Goal: Information Seeking & Learning: Learn about a topic

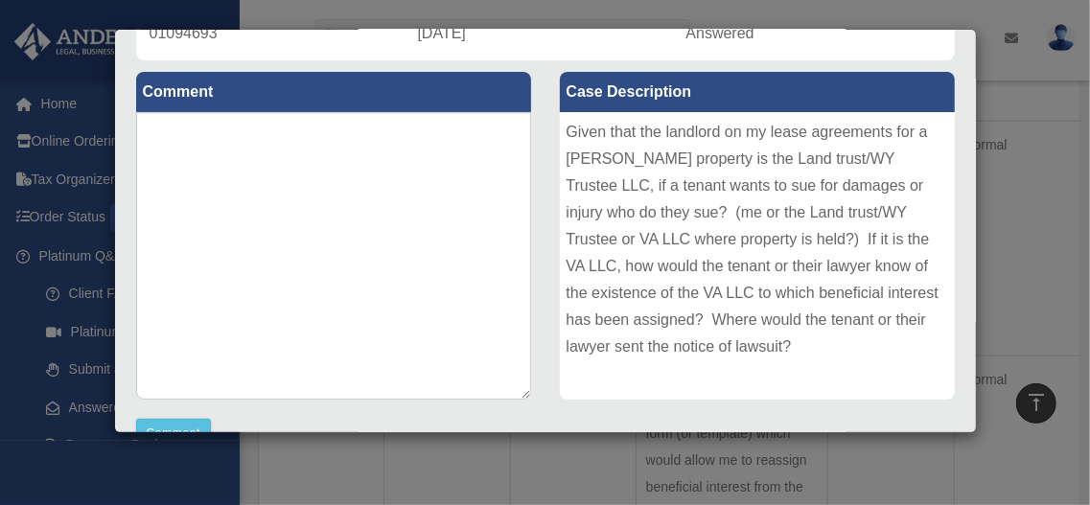
scroll to position [51, 0]
click at [959, 219] on div "Case Description Given that the landlord on my lease agreements for a Viriginia…" at bounding box center [758, 237] width 424 height 354
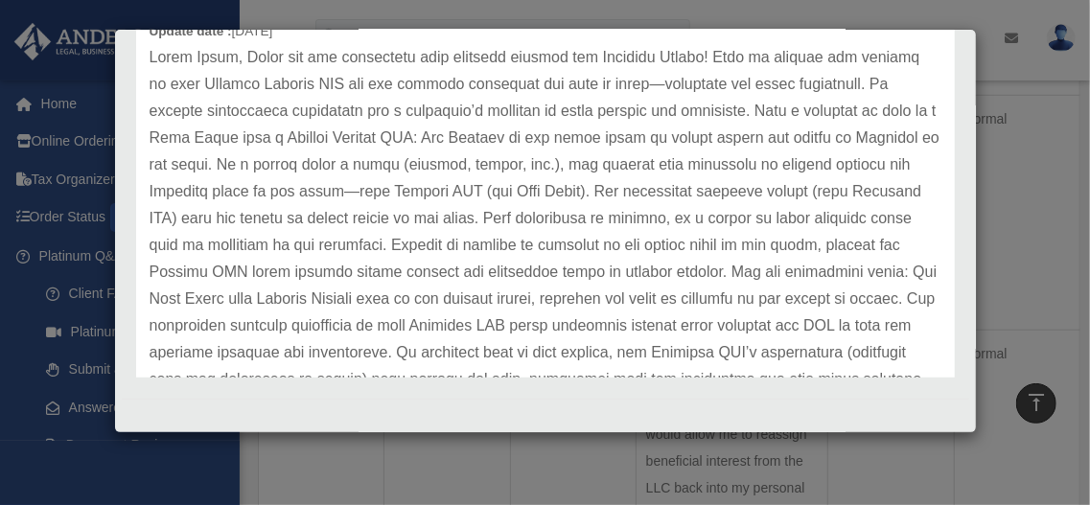
scroll to position [741, 0]
click at [751, 352] on p at bounding box center [546, 232] width 792 height 376
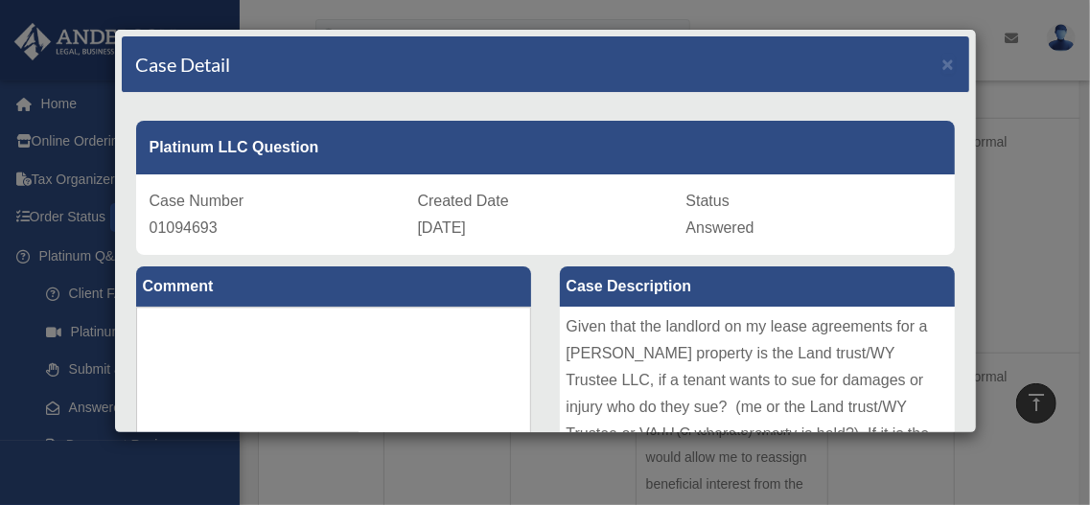
scroll to position [689, 0]
click at [949, 60] on span "×" at bounding box center [948, 64] width 12 height 22
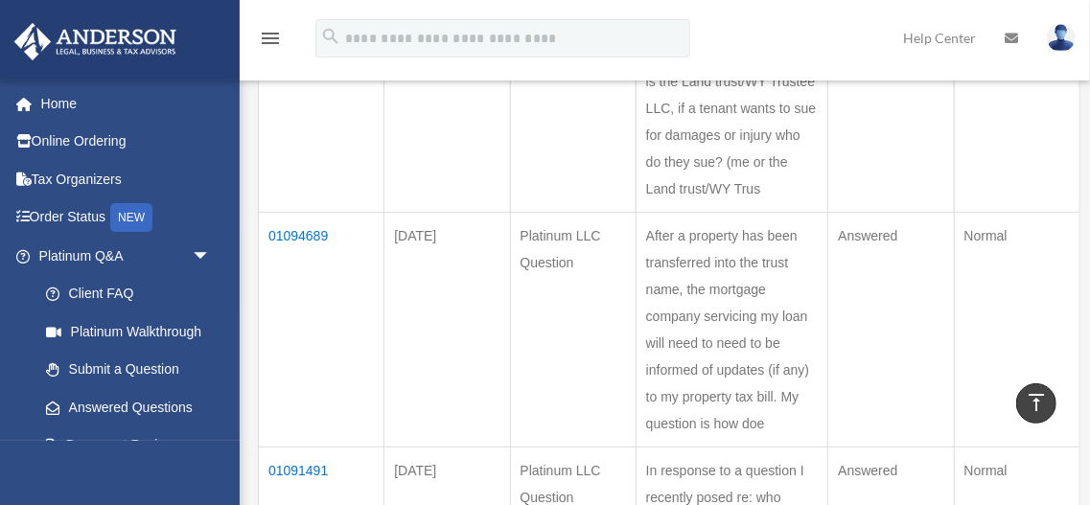
scroll to position [434, 0]
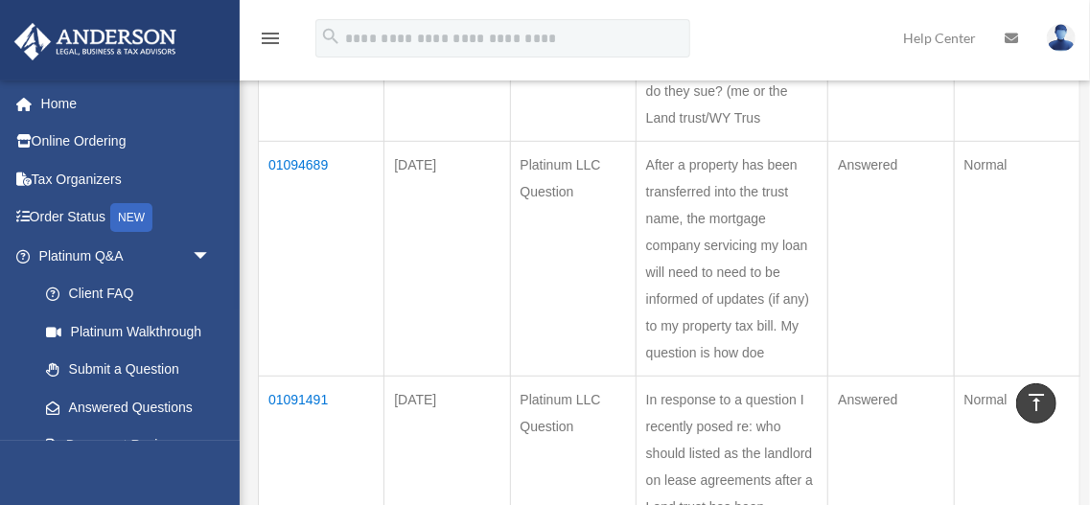
click at [292, 162] on td "01094689" at bounding box center [322, 259] width 126 height 235
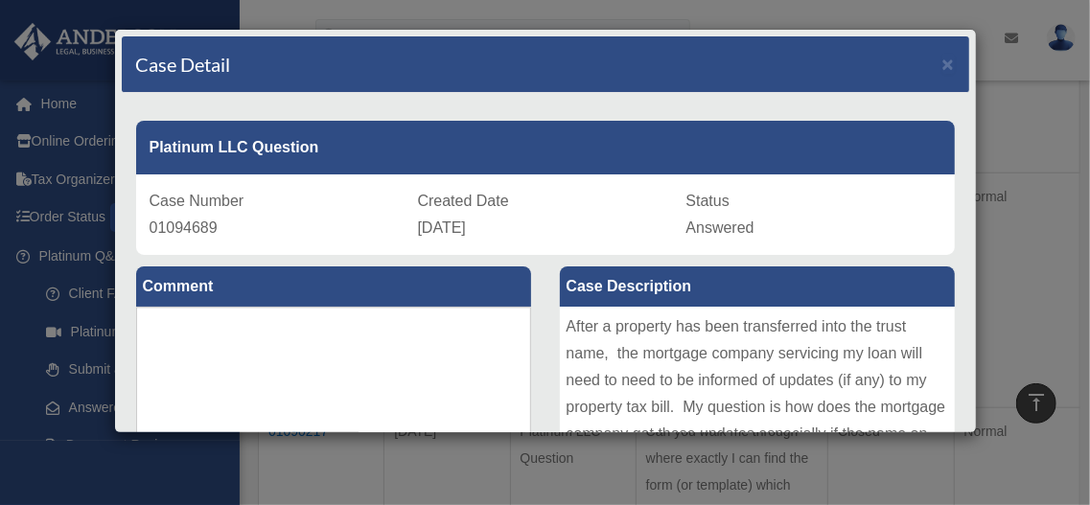
scroll to position [639, 0]
click at [538, 325] on div "Comment Comment" at bounding box center [334, 448] width 424 height 387
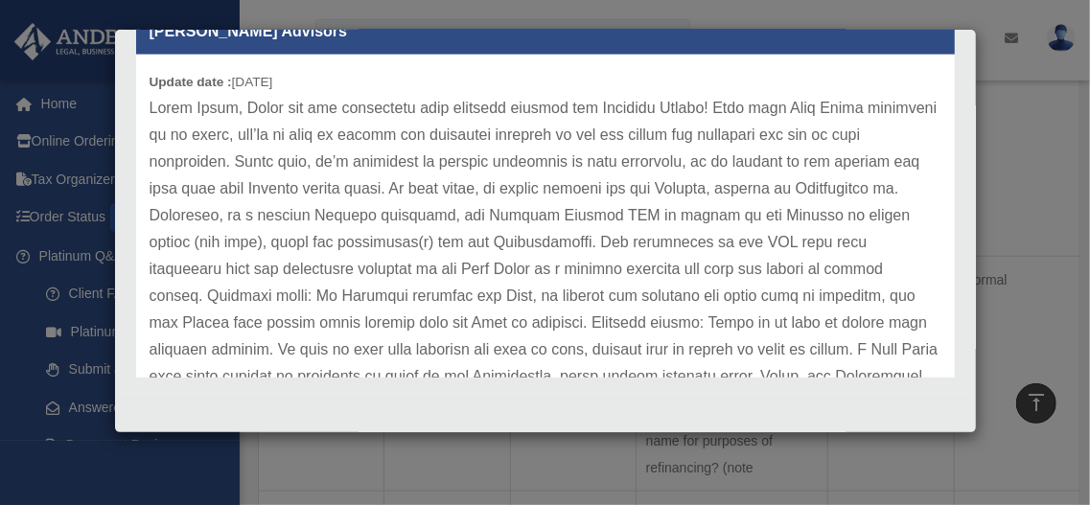
scroll to position [792, 0]
click at [606, 290] on p at bounding box center [546, 363] width 792 height 537
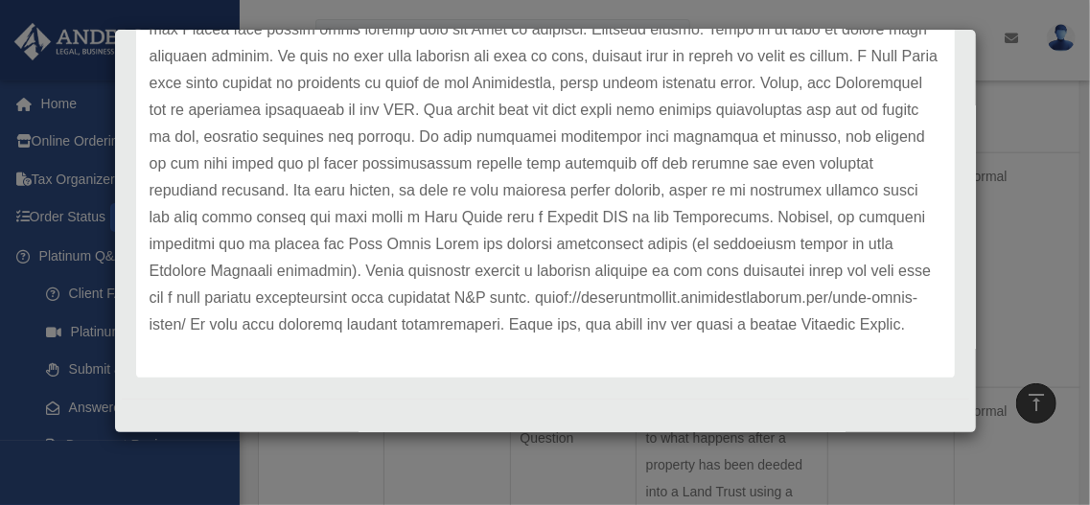
scroll to position [894, 0]
click at [580, 265] on p at bounding box center [546, 70] width 792 height 537
click at [627, 294] on p at bounding box center [546, 70] width 792 height 537
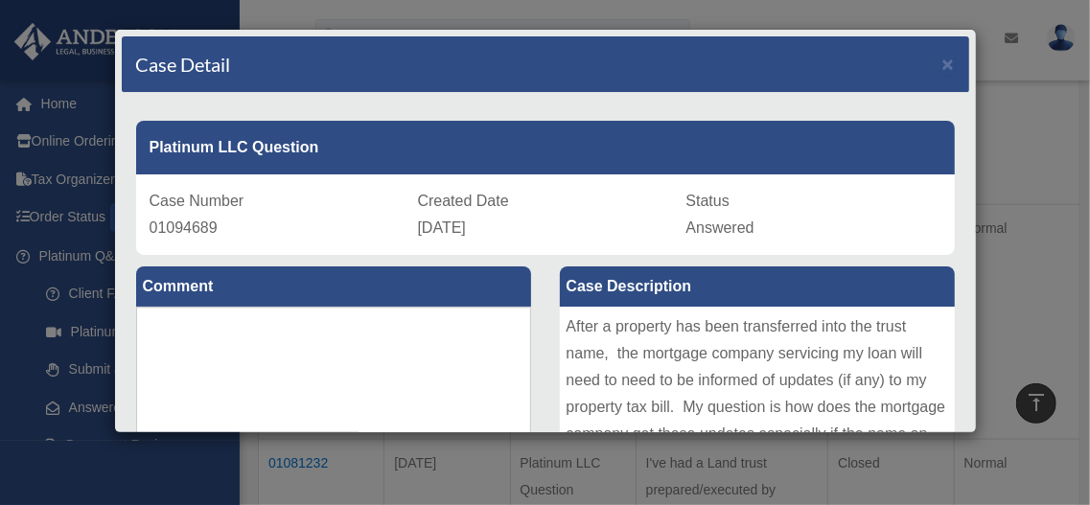
scroll to position [1073, 0]
click at [949, 63] on span "×" at bounding box center [948, 64] width 12 height 22
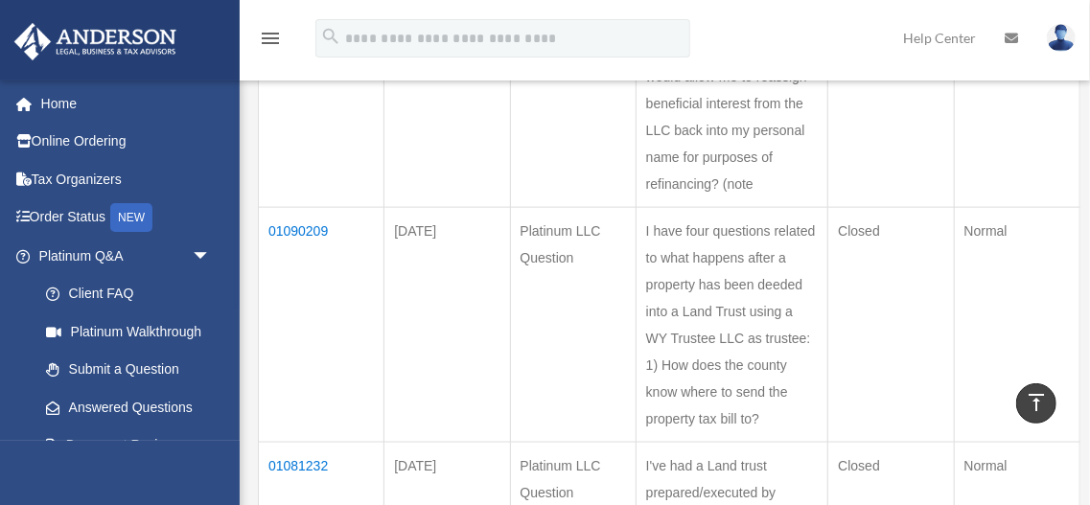
click at [825, 34] on div "menu search Site Menu add desaimehul829@gmail.com My Profile Reset Password Log…" at bounding box center [544, 46] width 1061 height 65
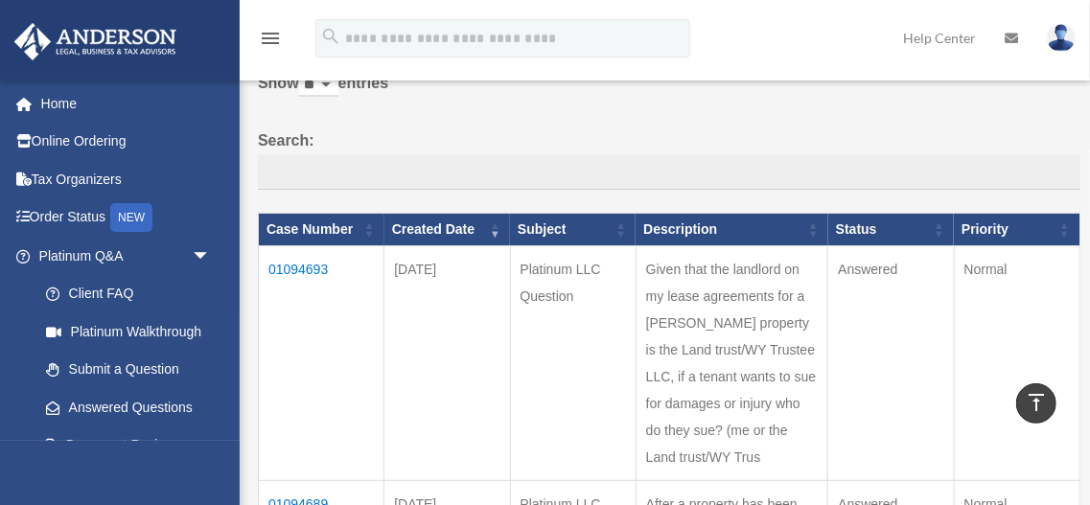
scroll to position [76, 0]
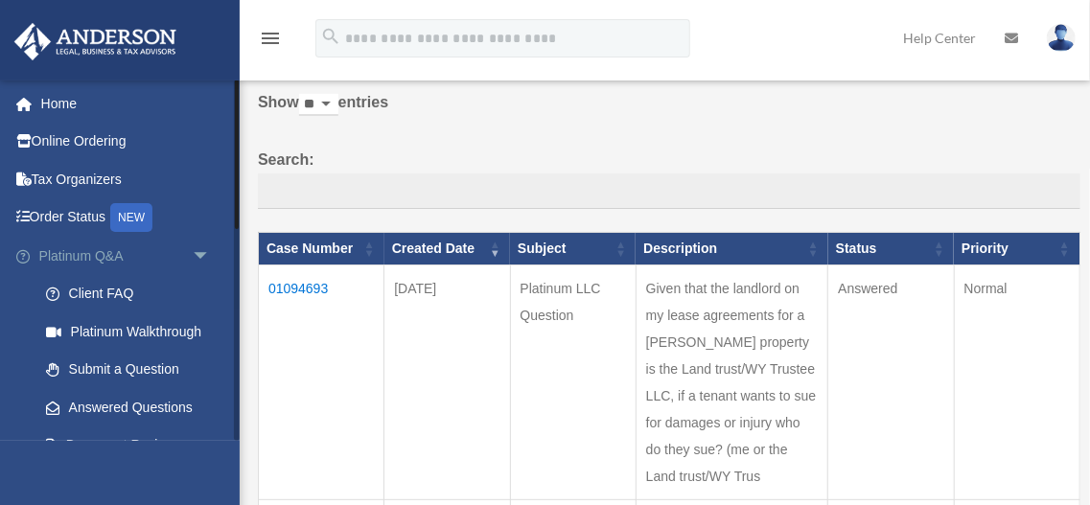
click at [201, 253] on span "arrow_drop_down" at bounding box center [211, 256] width 38 height 39
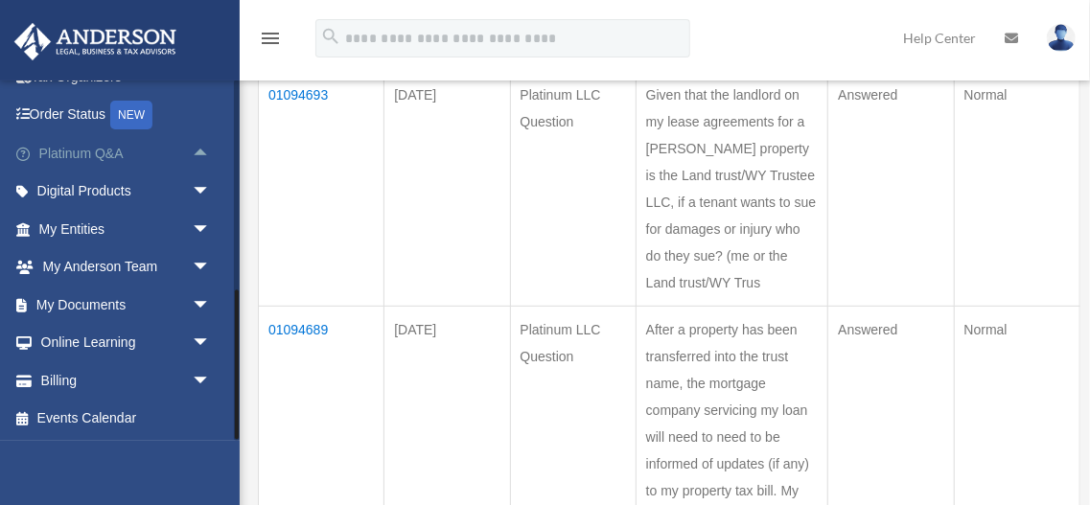
scroll to position [281, 0]
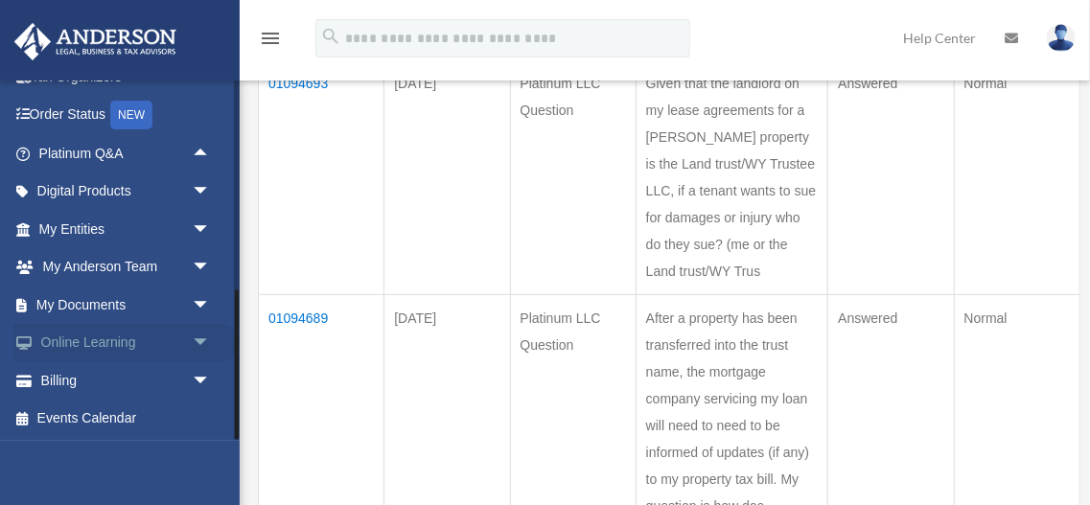
click at [202, 350] on span "arrow_drop_down" at bounding box center [211, 343] width 38 height 39
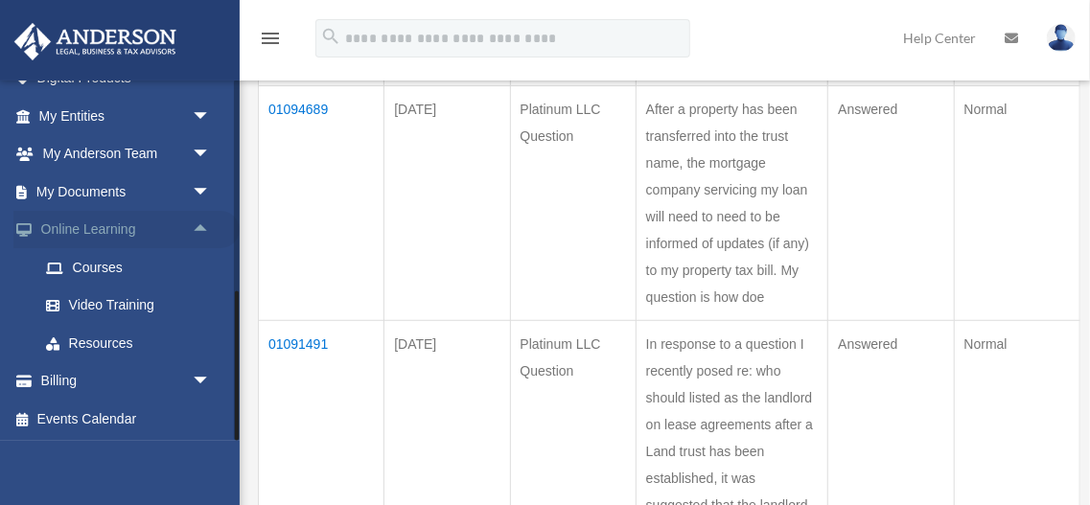
scroll to position [511, 0]
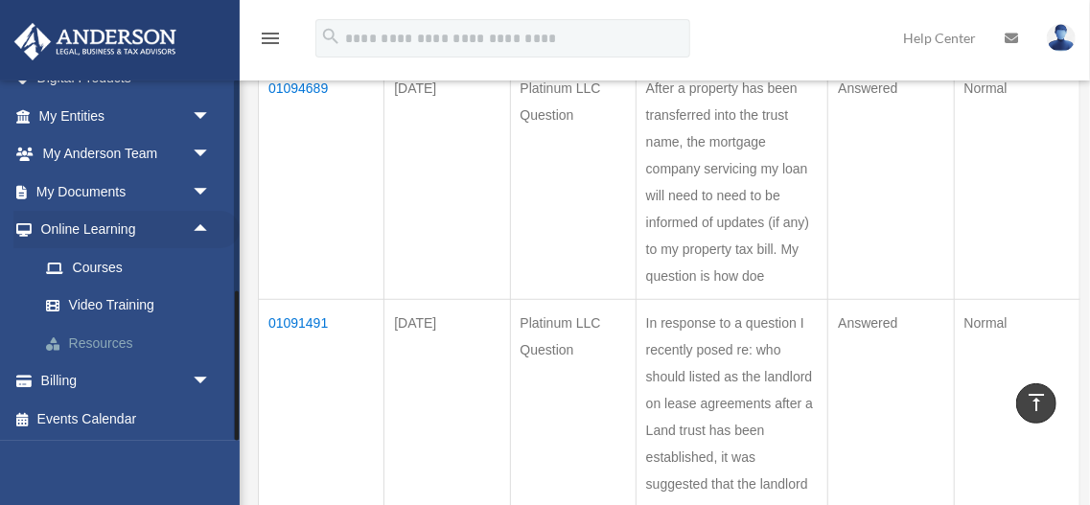
click at [121, 339] on link "Resources" at bounding box center [133, 343] width 213 height 38
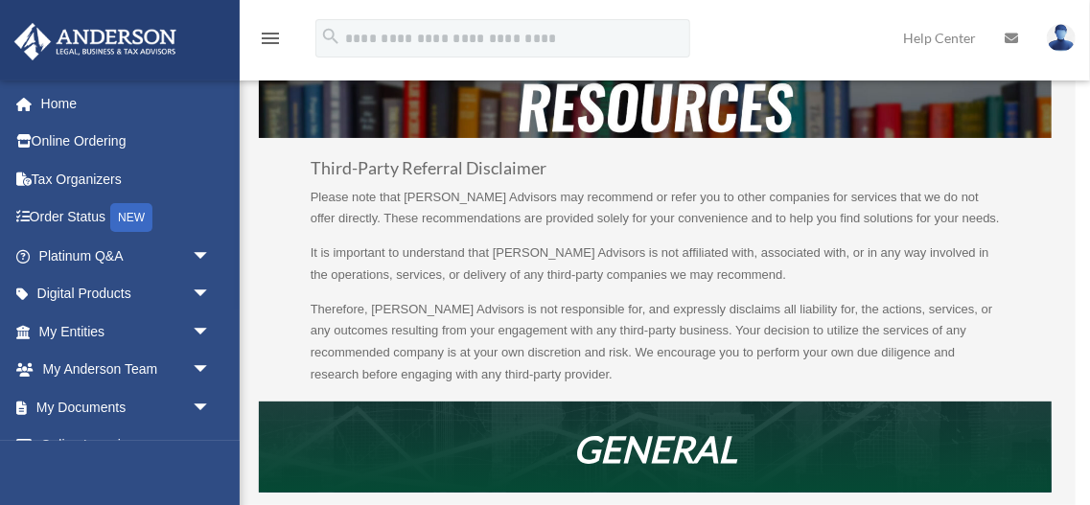
scroll to position [25, 0]
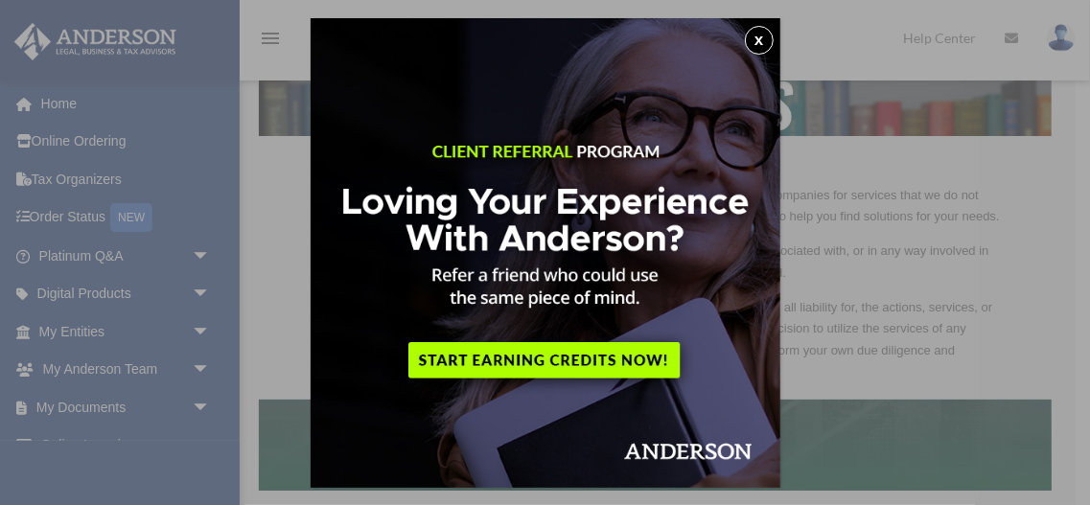
click at [754, 44] on button "x" at bounding box center [759, 40] width 29 height 29
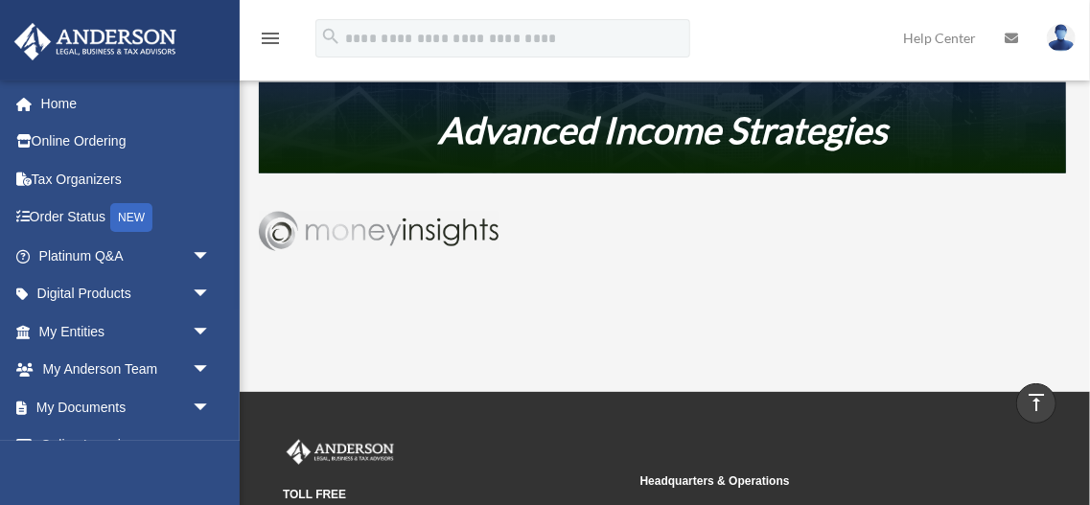
scroll to position [970, 0]
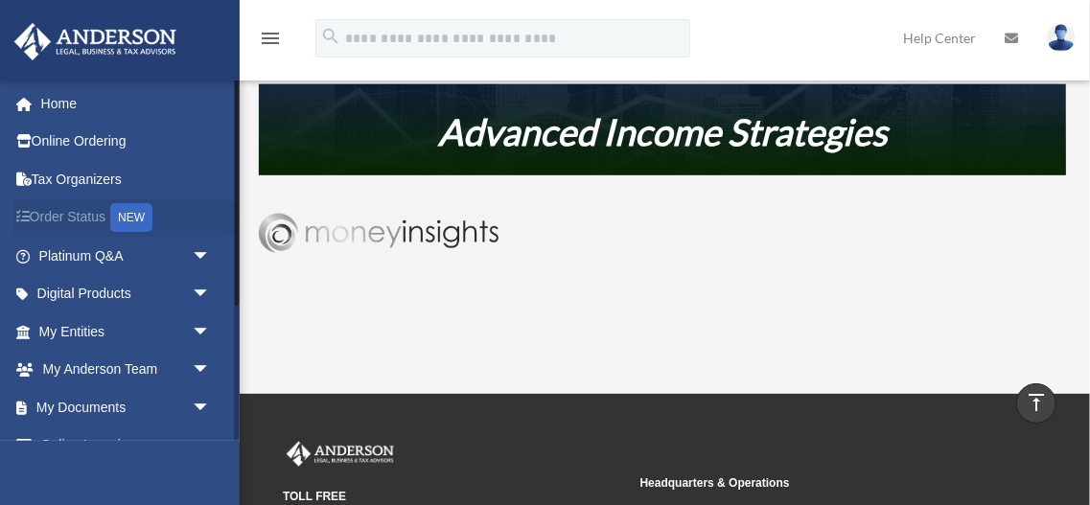
click at [210, 199] on link "Order Status NEW" at bounding box center [126, 217] width 226 height 39
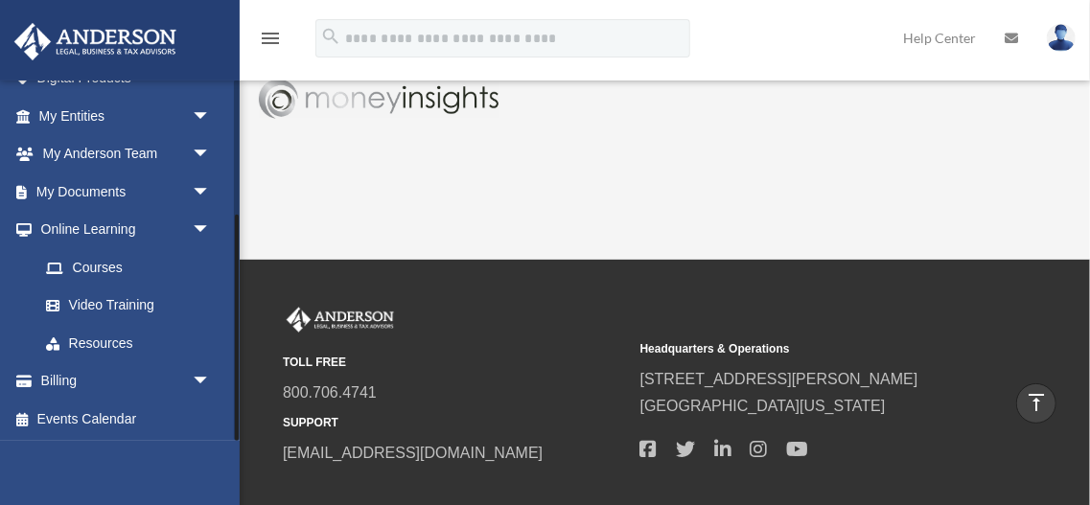
scroll to position [1124, 0]
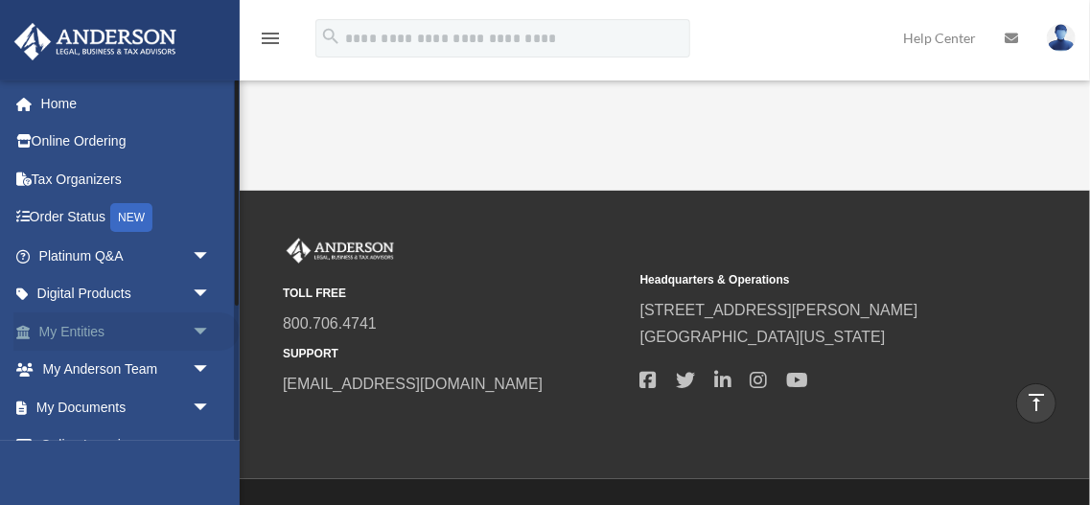
scroll to position [1175, 0]
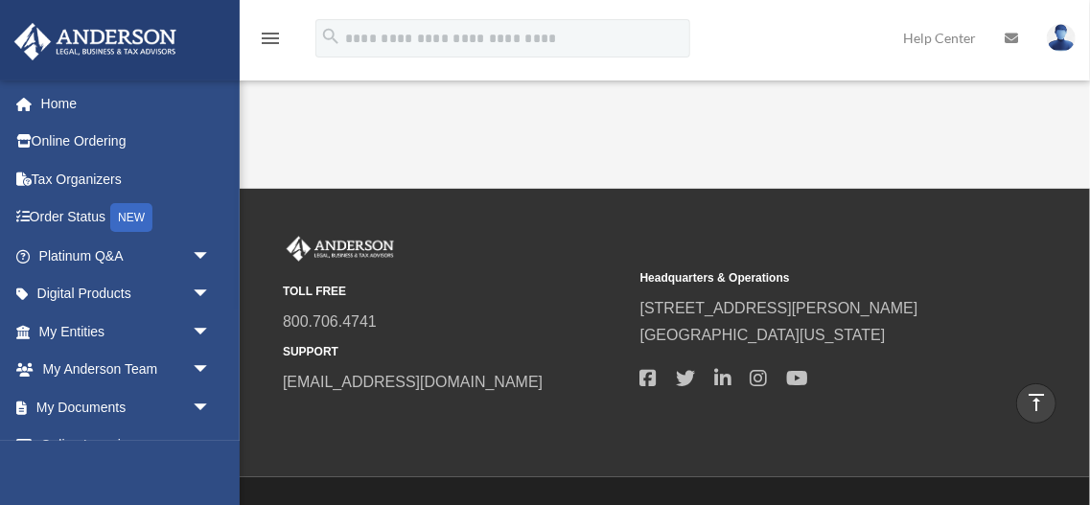
click at [203, 59] on link at bounding box center [119, 39] width 241 height 81
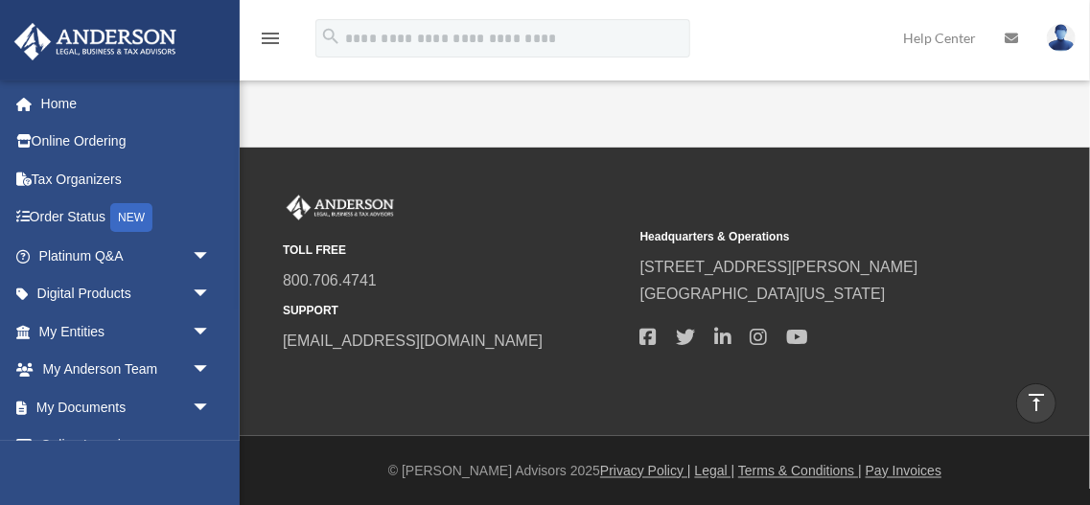
scroll to position [1219, 0]
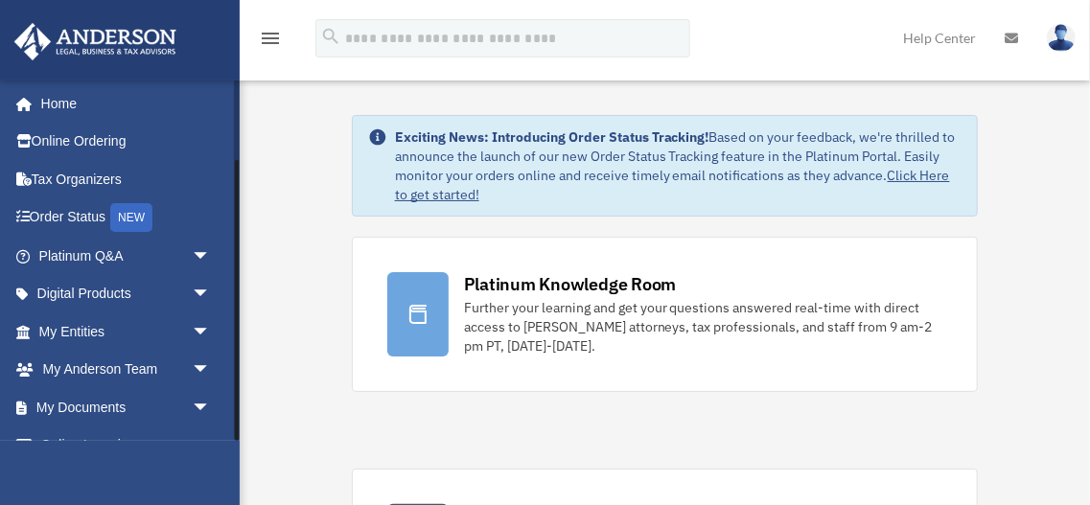
scroll to position [103, 0]
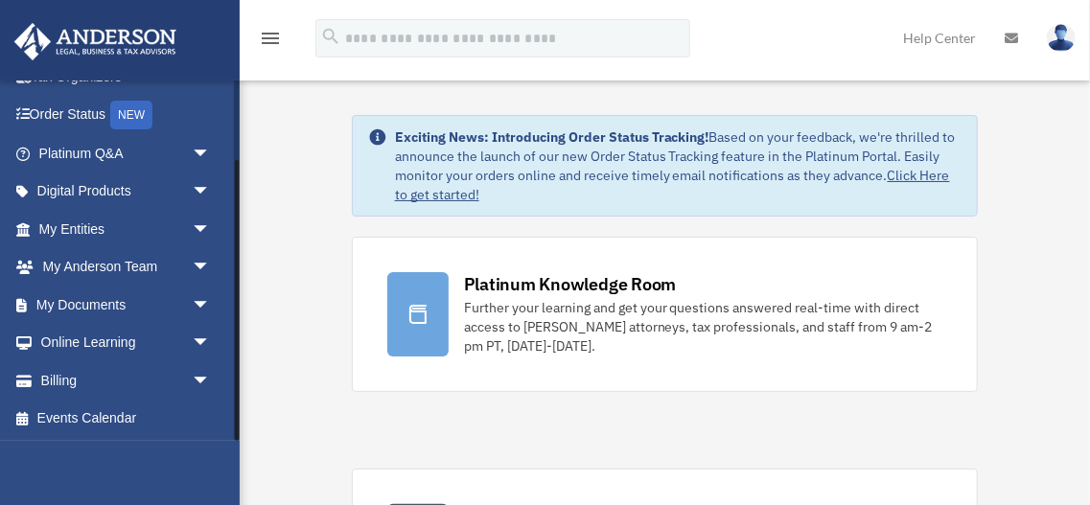
drag, startPoint x: 234, startPoint y: 434, endPoint x: 234, endPoint y: 491, distance: 56.6
click at [234, 491] on div "desaimehul829@gmail.com Sign Out desaimehul829@gmail.com Home Online Ordering T…" at bounding box center [120, 332] width 240 height 505
click at [205, 339] on span "arrow_drop_down" at bounding box center [211, 343] width 38 height 39
click at [114, 380] on link "Courses" at bounding box center [133, 380] width 213 height 38
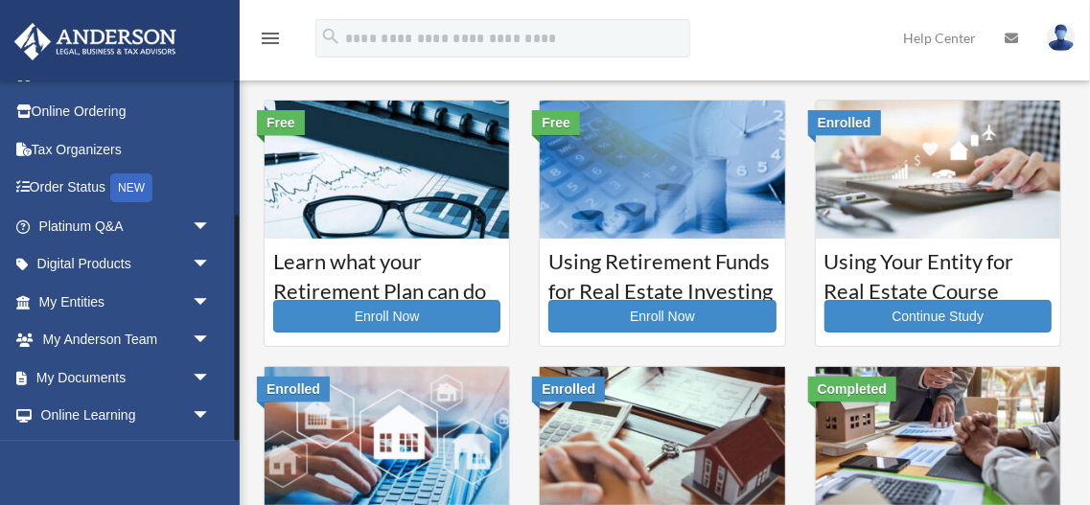
scroll to position [217, 0]
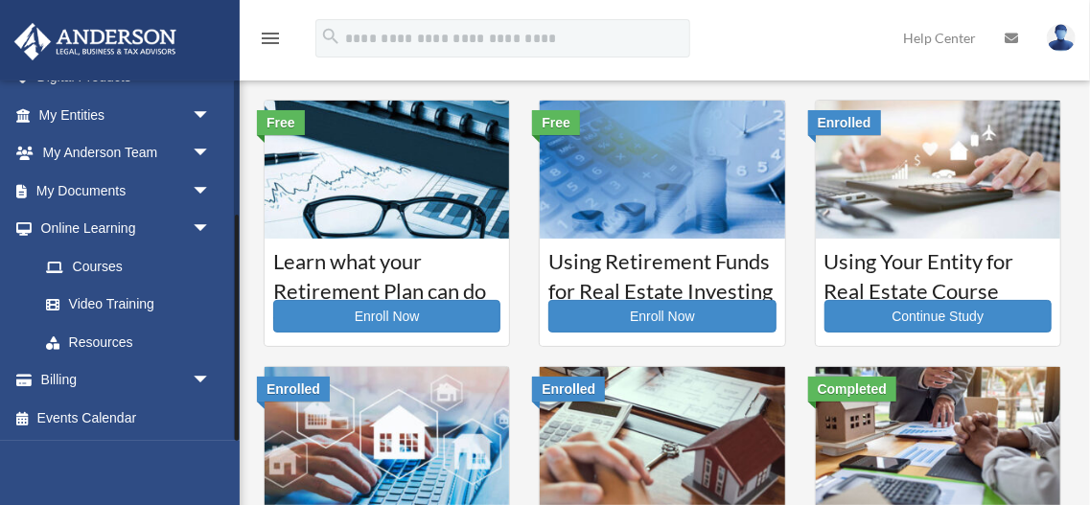
drag, startPoint x: 238, startPoint y: 289, endPoint x: 221, endPoint y: 442, distance: 154.4
click at [221, 442] on div "desaimehul829@gmail.com Sign Out desaimehul829@gmail.com Home Online Ordering T…" at bounding box center [120, 332] width 240 height 505
click at [130, 306] on link "Video Training" at bounding box center [133, 305] width 213 height 38
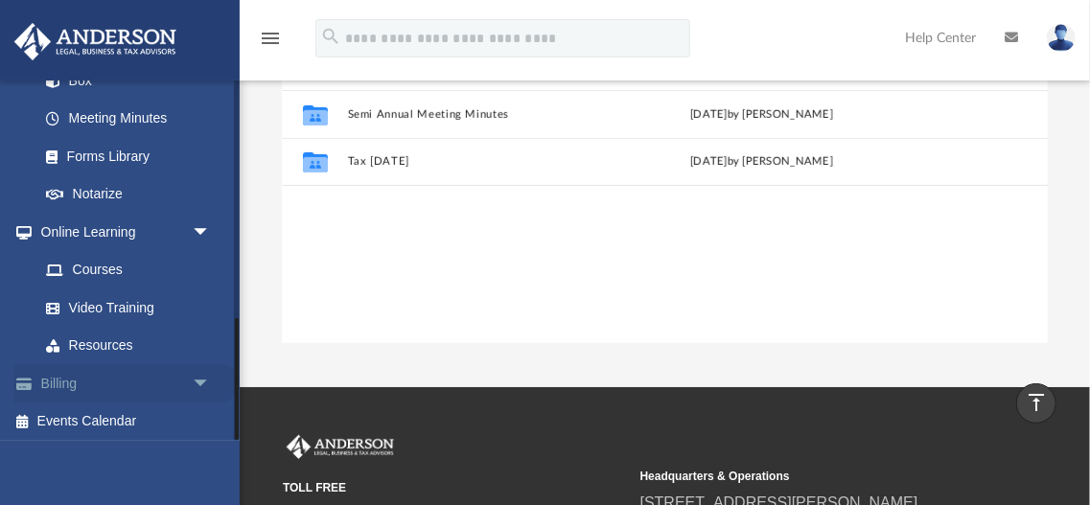
scroll to position [709, 0]
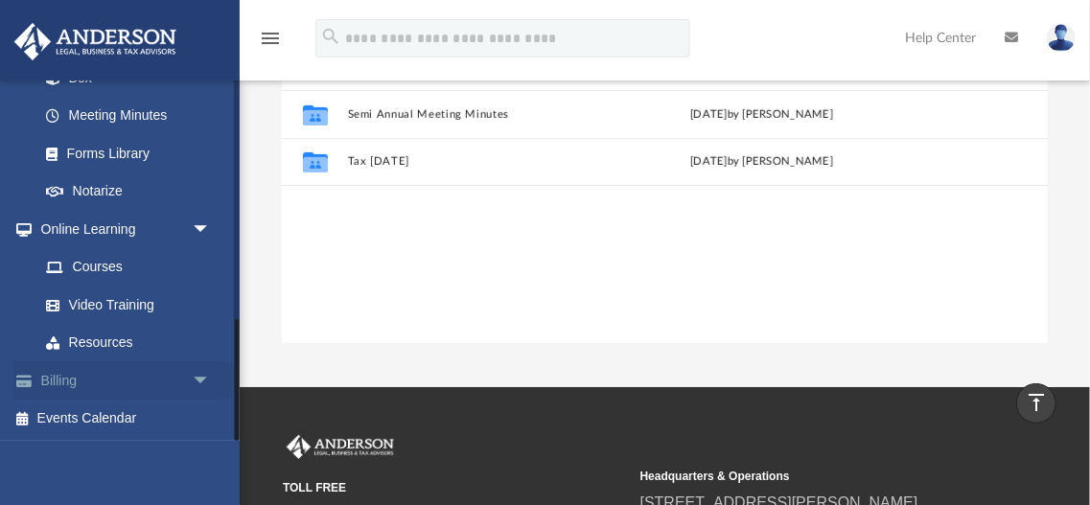
drag, startPoint x: 234, startPoint y: 144, endPoint x: 224, endPoint y: 393, distance: 249.5
click at [224, 393] on div "desaimehul829@gmail.com Sign Out desaimehul829@gmail.com Home Online Ordering T…" at bounding box center [120, 260] width 240 height 361
click at [205, 223] on span "arrow_drop_down" at bounding box center [211, 229] width 38 height 39
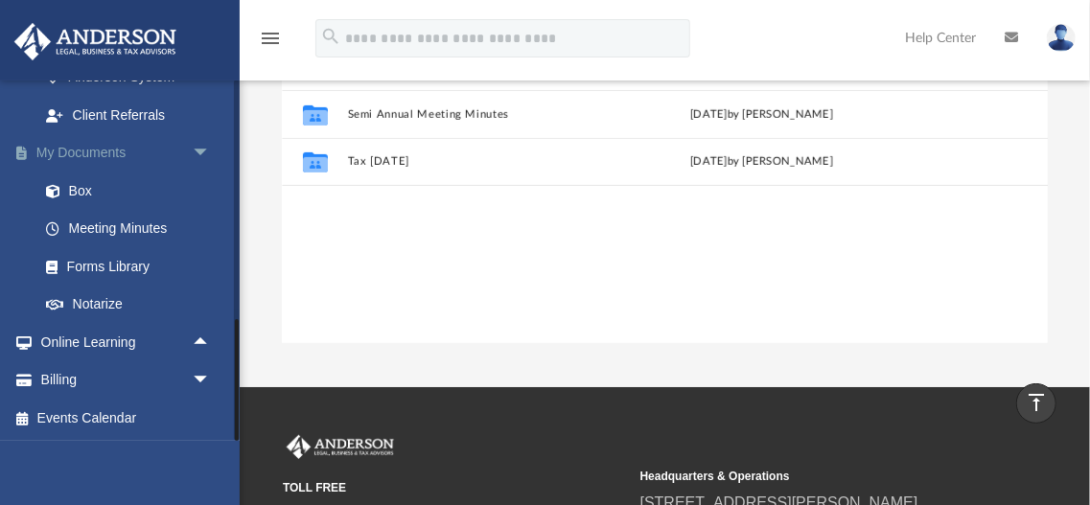
click at [204, 147] on span "arrow_drop_down" at bounding box center [211, 153] width 38 height 39
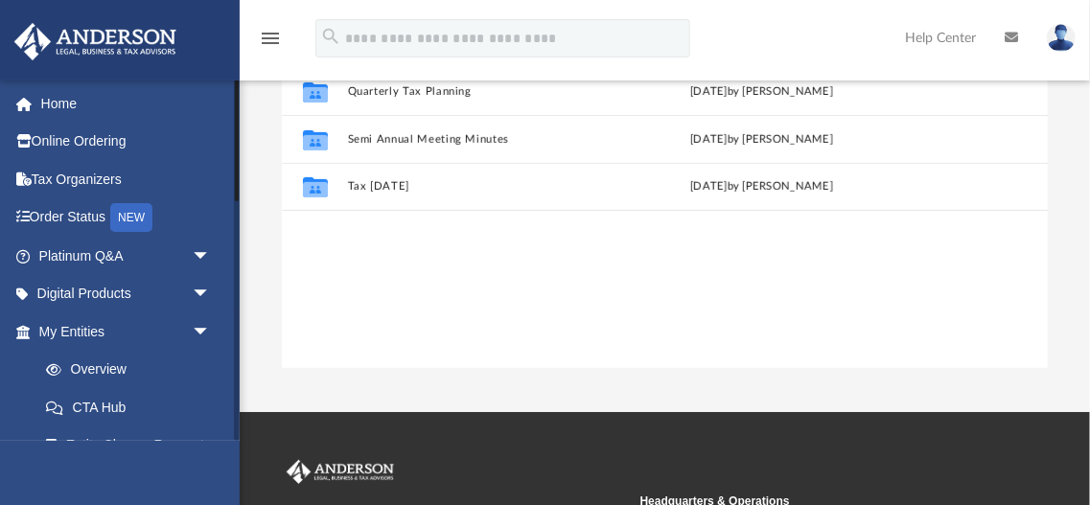
scroll to position [255, 0]
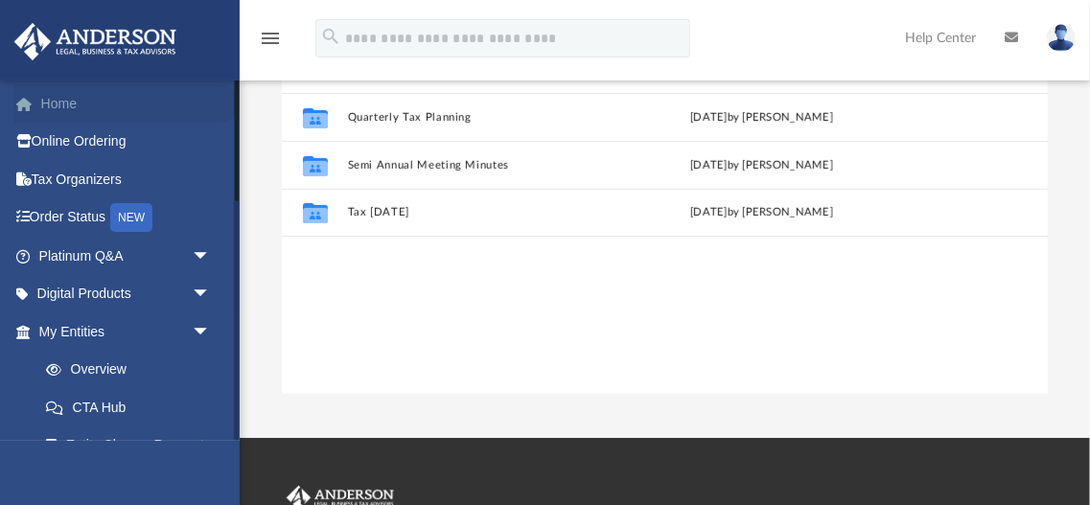
click at [71, 104] on link "Home" at bounding box center [126, 103] width 226 height 38
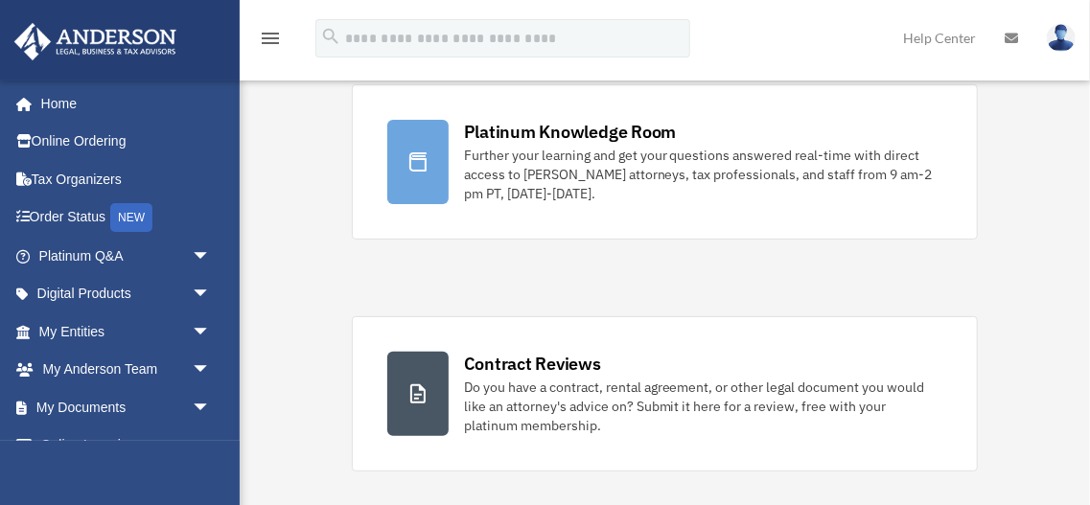
scroll to position [152, 0]
click at [235, 220] on div at bounding box center [237, 220] width 4 height 281
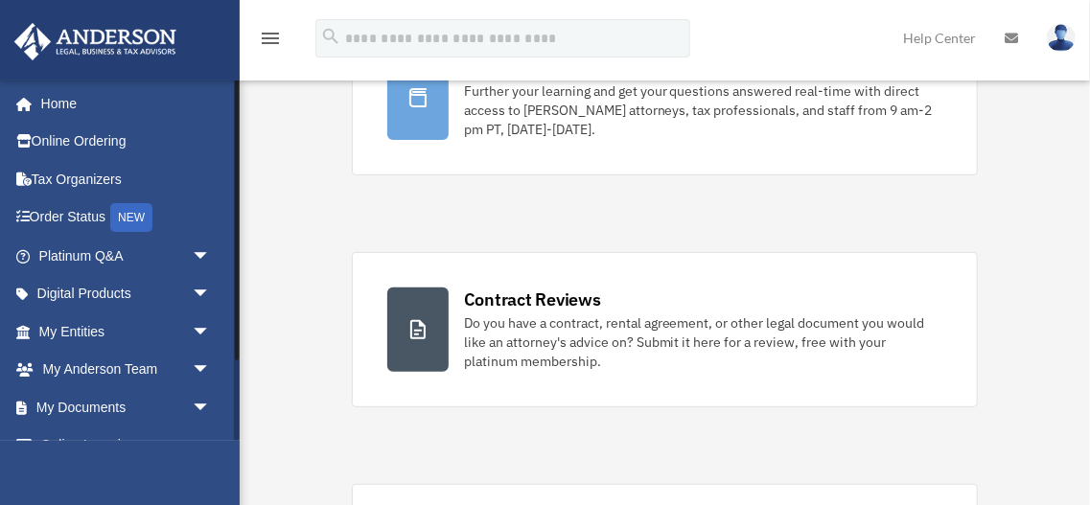
scroll to position [229, 0]
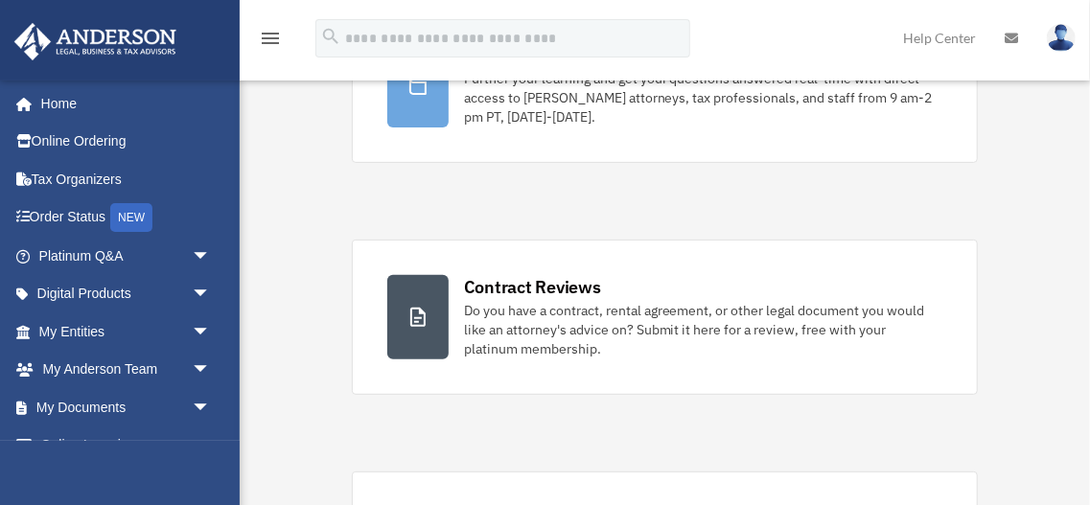
click at [172, 473] on div "desaimehul829@gmail.com Sign Out desaimehul829@gmail.com Home Online Ordering T…" at bounding box center [120, 332] width 240 height 505
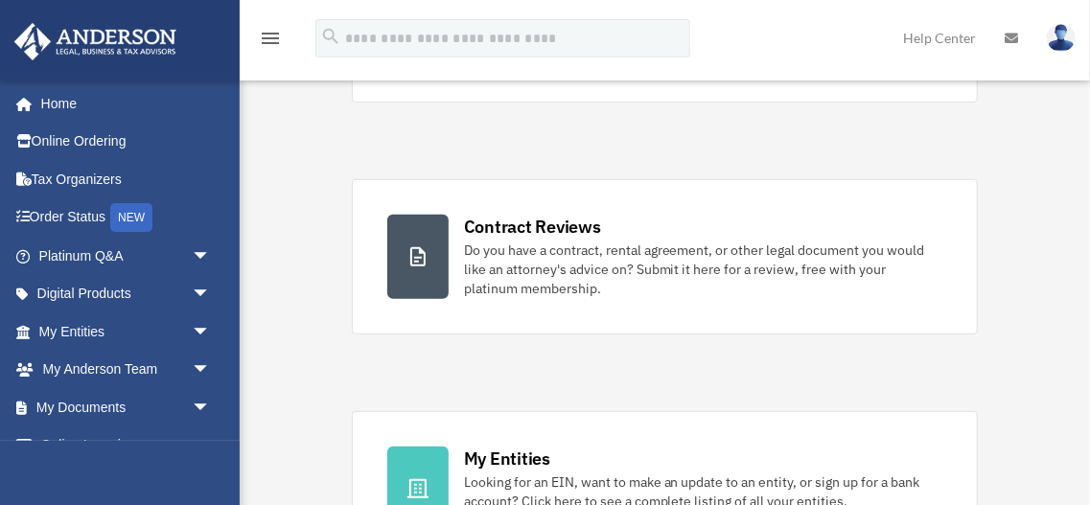
scroll to position [306, 0]
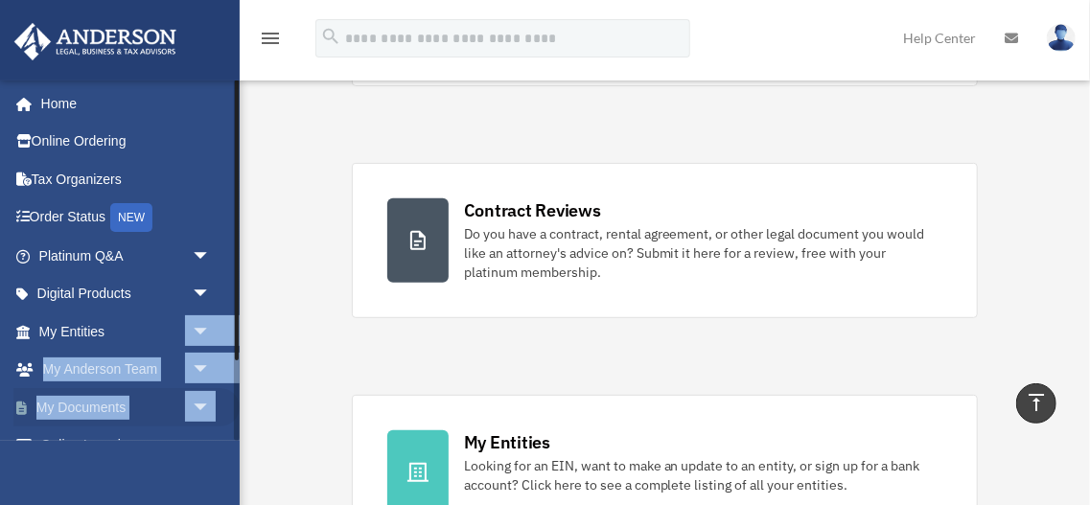
drag, startPoint x: 230, startPoint y: 348, endPoint x: 228, endPoint y: 406, distance: 57.6
click at [228, 406] on ul "Home Online Ordering Tax Organizers Order Status NEW Platinum Q&A arrow_drop_do…" at bounding box center [120, 311] width 240 height 455
click at [217, 428] on span "arrow_drop_down" at bounding box center [211, 446] width 38 height 39
click at [217, 439] on span "arrow_drop_up" at bounding box center [211, 446] width 38 height 39
click at [202, 69] on link at bounding box center [119, 39] width 241 height 81
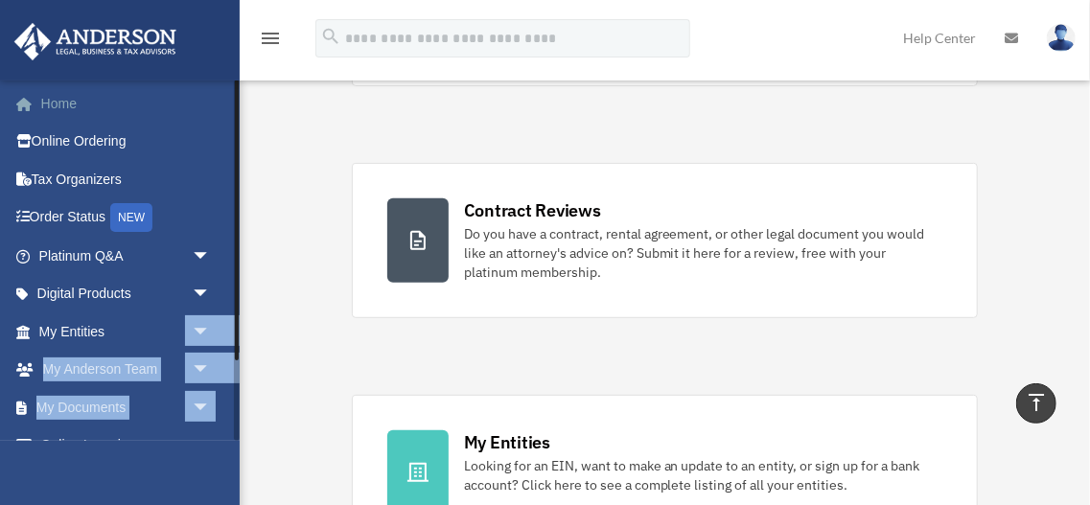
click at [74, 100] on link "Home" at bounding box center [126, 103] width 226 height 38
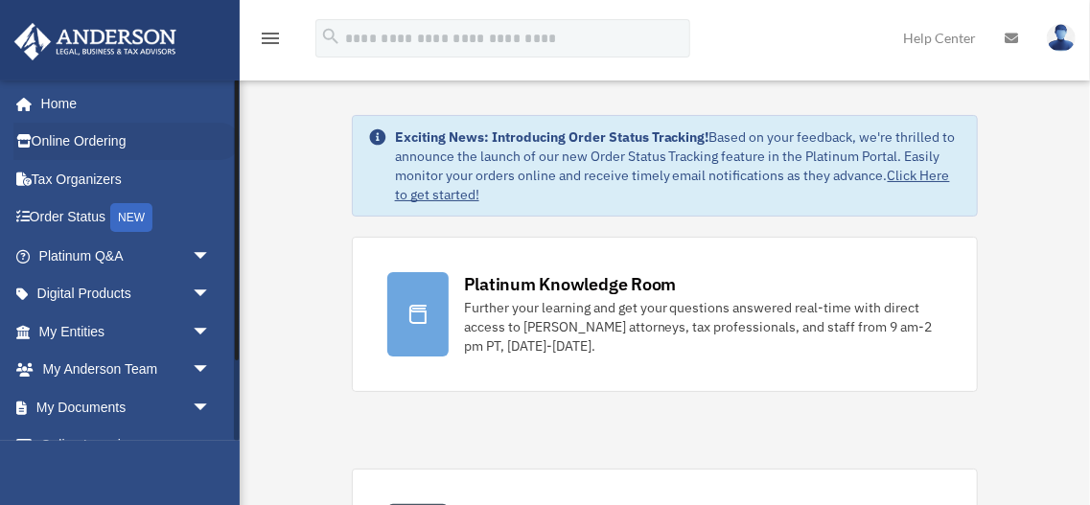
click at [4, 123] on li "Online Ordering" at bounding box center [120, 142] width 240 height 38
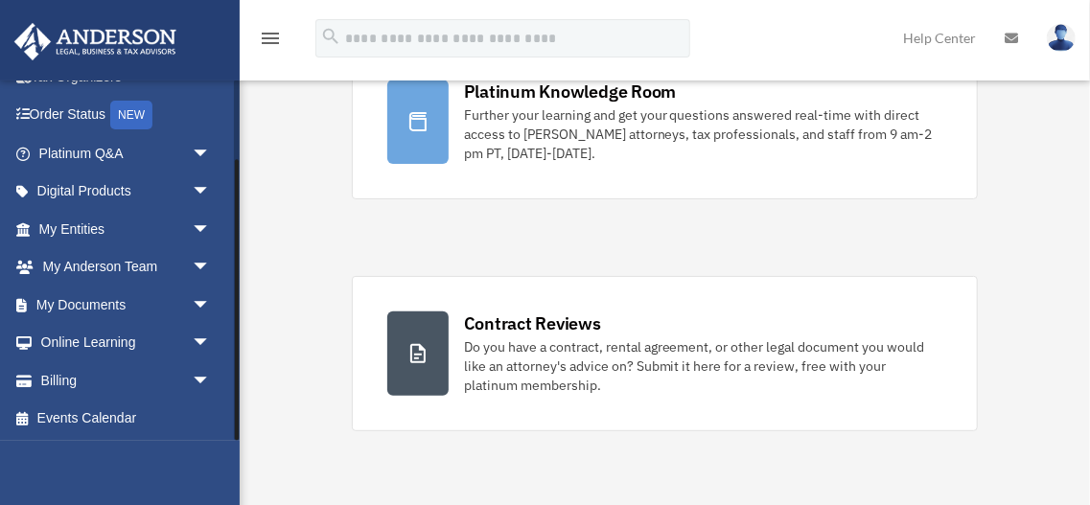
scroll to position [229, 0]
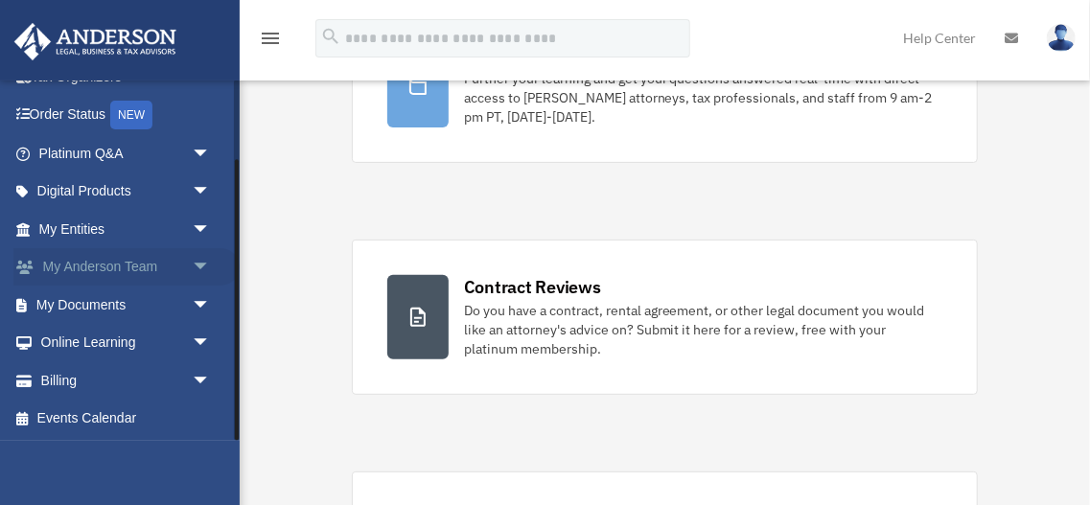
click at [199, 268] on span "arrow_drop_down" at bounding box center [211, 267] width 38 height 39
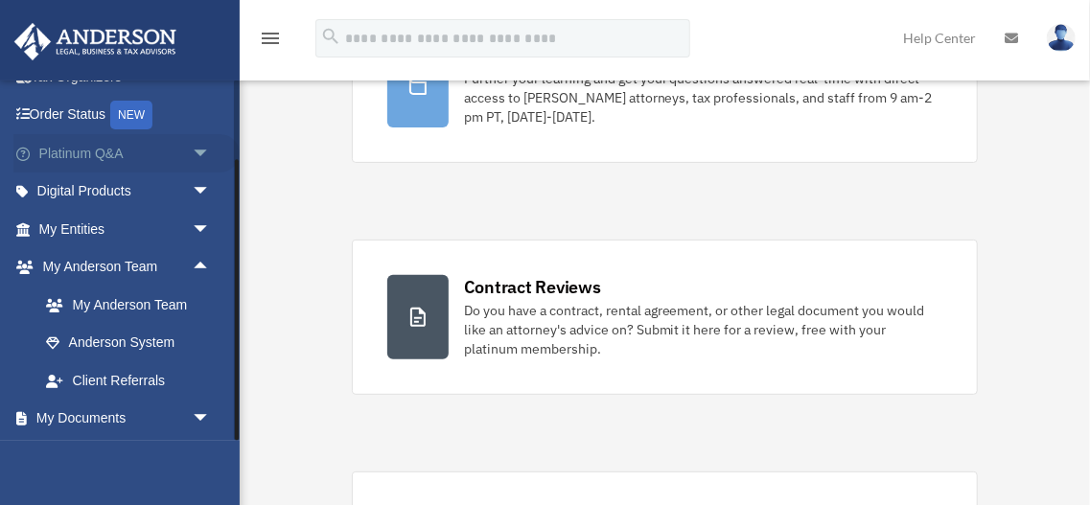
click at [200, 155] on span "arrow_drop_down" at bounding box center [211, 153] width 38 height 39
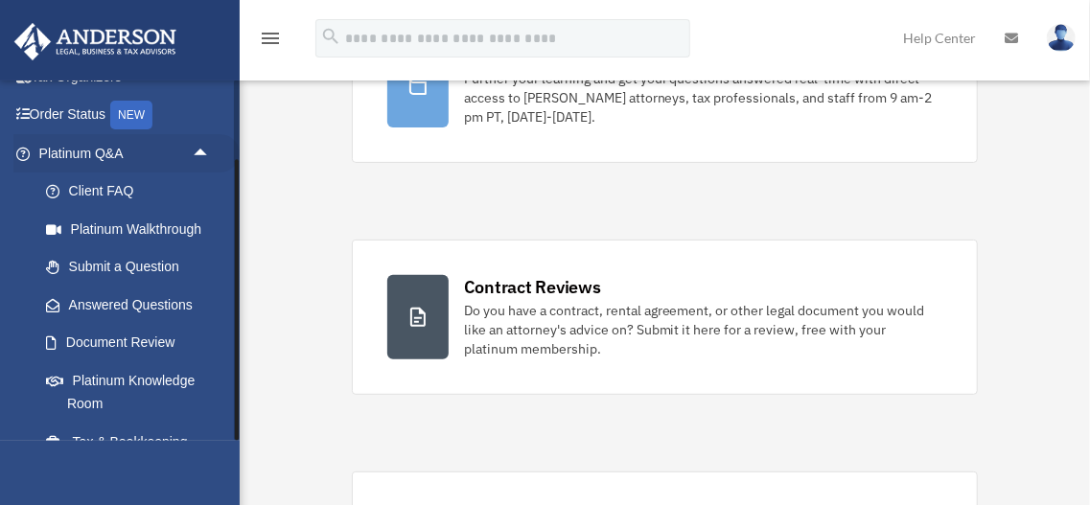
click at [0, 405] on li "Platinum Q&A arrow_drop_up Client FAQ Platinum Walkthrough Submit a Question An…" at bounding box center [120, 359] width 240 height 450
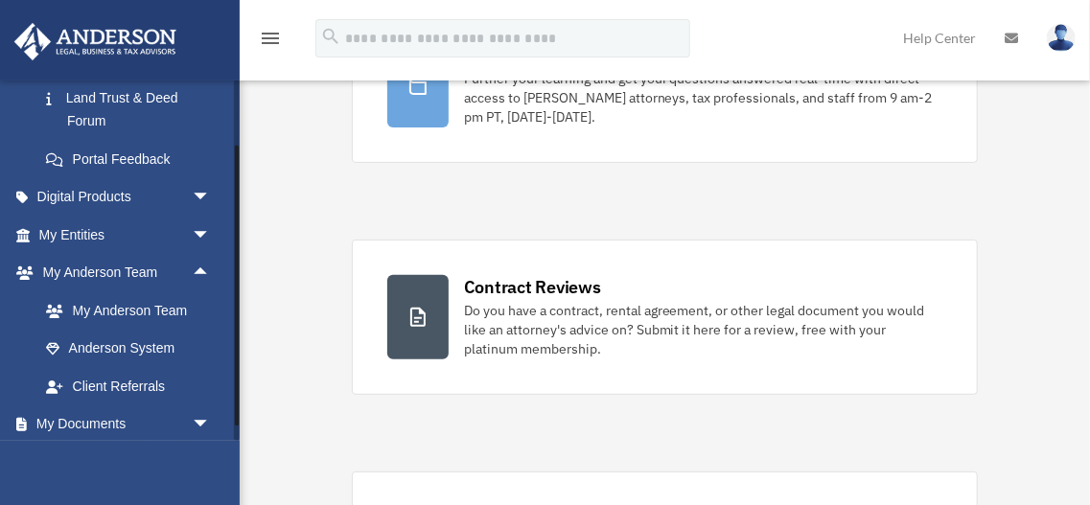
scroll to position [511, 0]
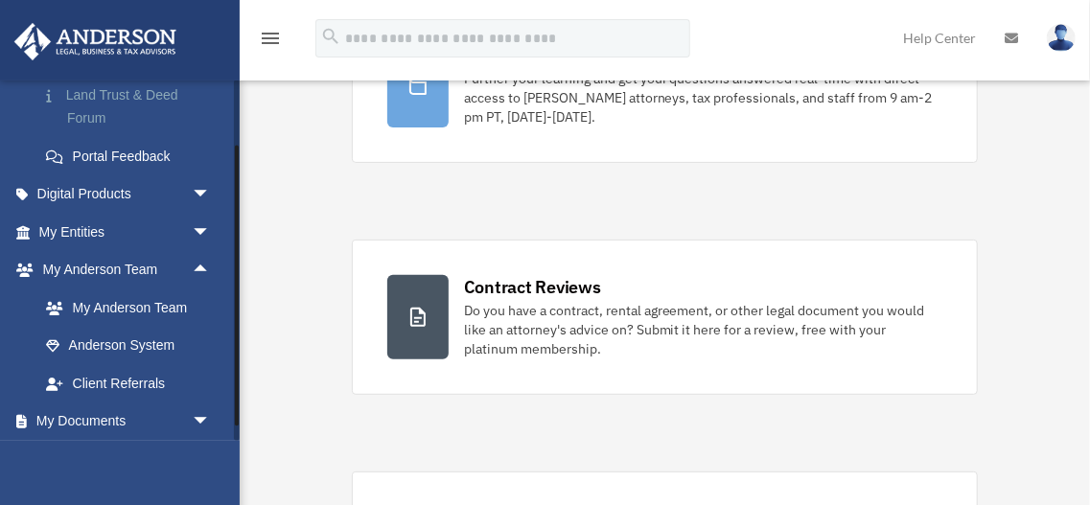
click at [87, 94] on link "Land Trust & Deed Forum" at bounding box center [133, 106] width 213 height 61
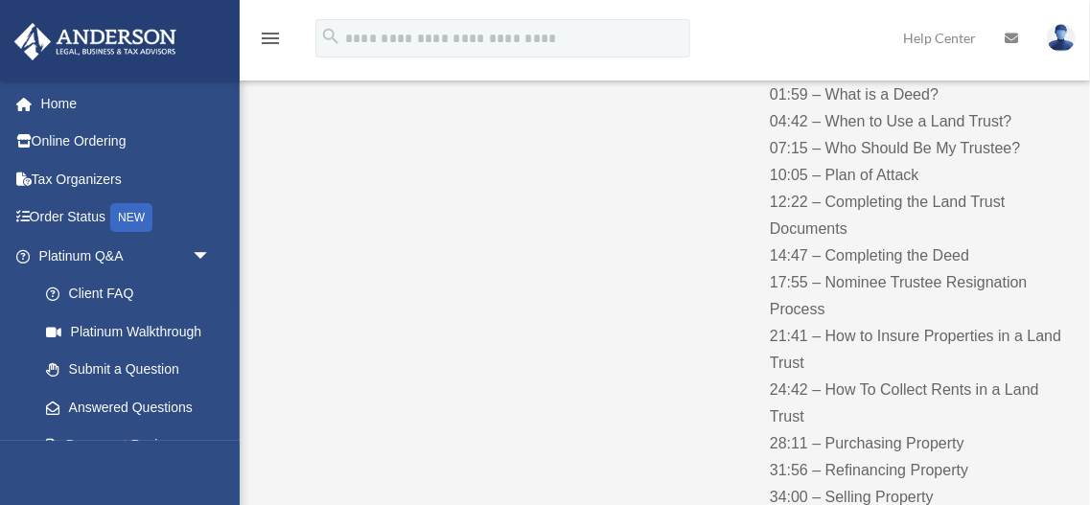
scroll to position [281, 0]
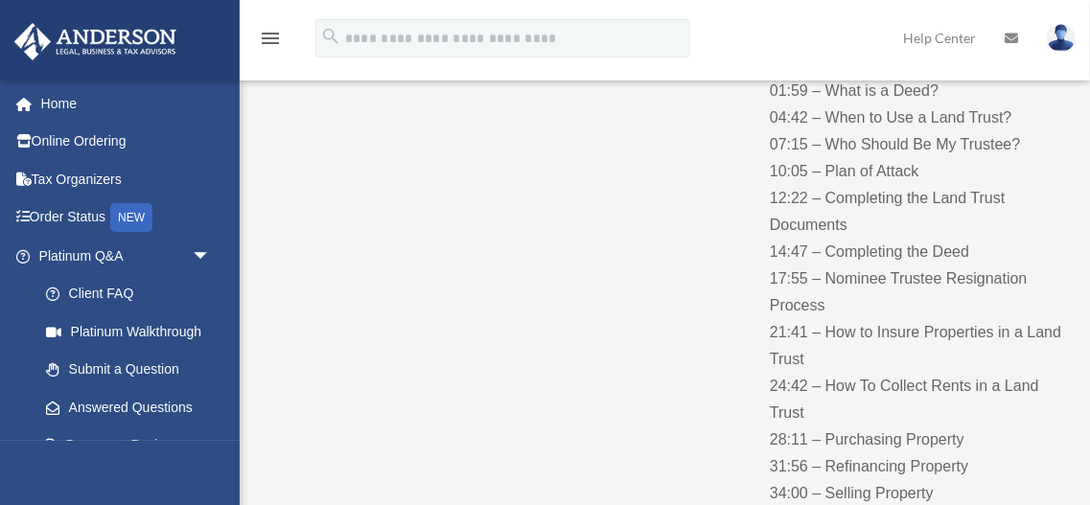
click at [728, 280] on div "Table of Contents 00:33 – What is a Trust? 01:40 – What is a Land Trust? 01:59 …" at bounding box center [662, 257] width 807 height 640
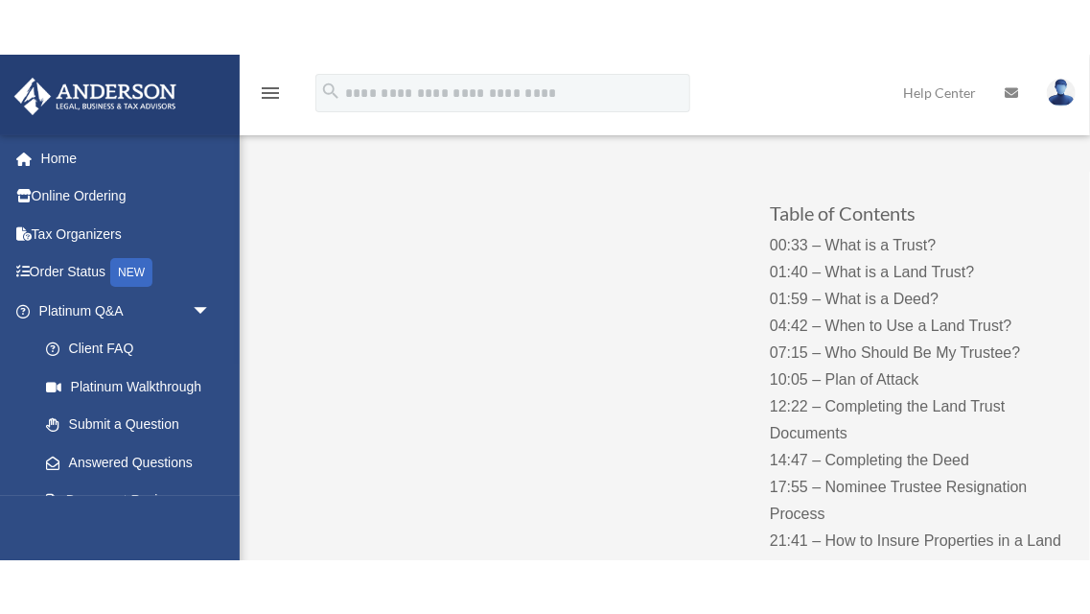
scroll to position [102, 0]
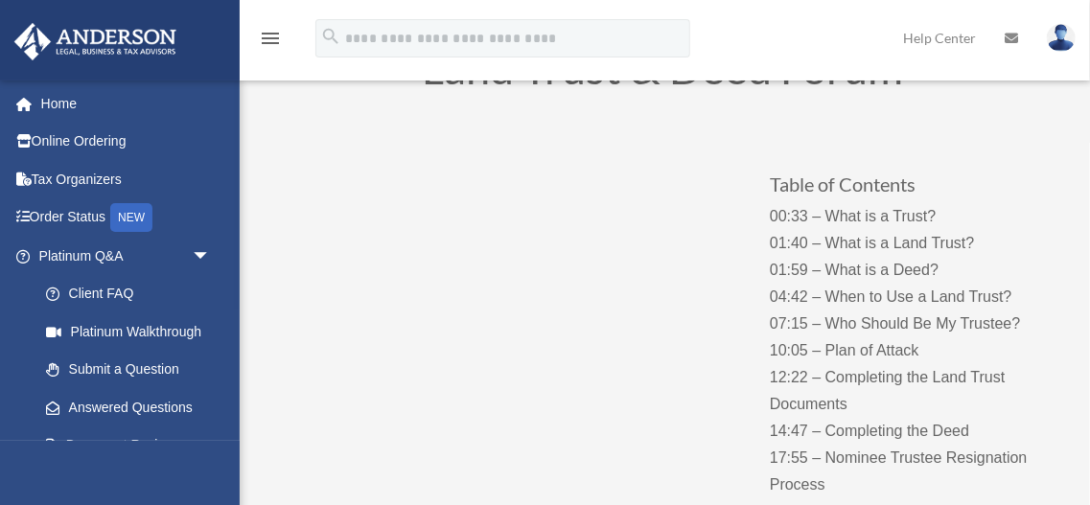
click at [600, 480] on div "Table of Contents 00:33 – What is a Trust? 01:40 – What is a Land Trust? 01:59 …" at bounding box center [662, 436] width 807 height 640
